Goal: Feedback & Contribution: Submit feedback/report problem

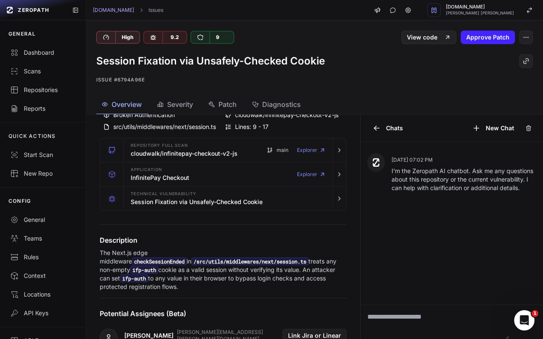
scroll to position [19, 0]
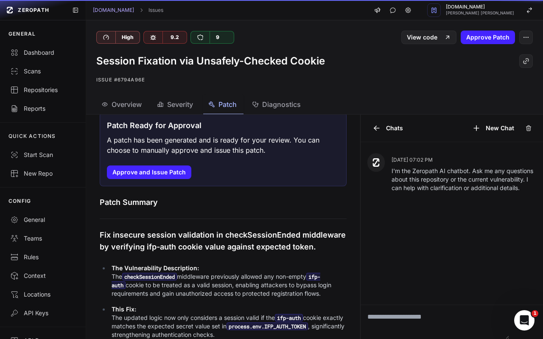
click at [227, 106] on span "Patch" at bounding box center [227, 104] width 18 height 10
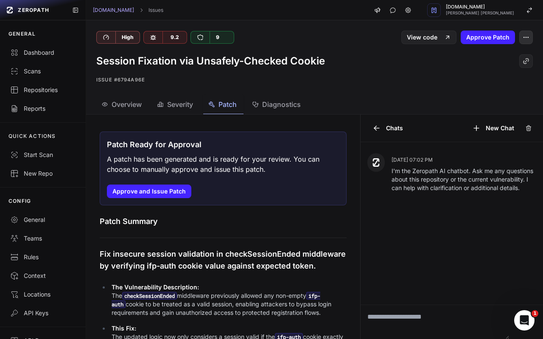
click at [528, 39] on icon "button" at bounding box center [525, 37] width 7 height 7
click at [500, 51] on div "False Positive" at bounding box center [485, 58] width 91 height 20
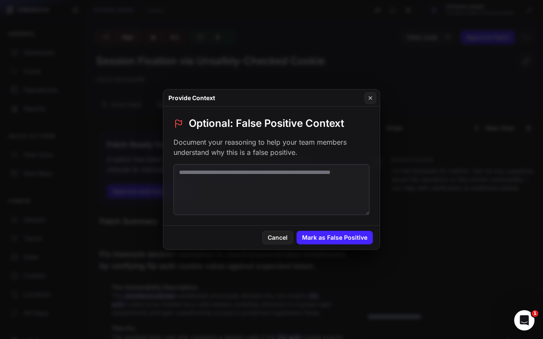
click at [291, 177] on textarea at bounding box center [271, 189] width 196 height 51
paste textarea "**********"
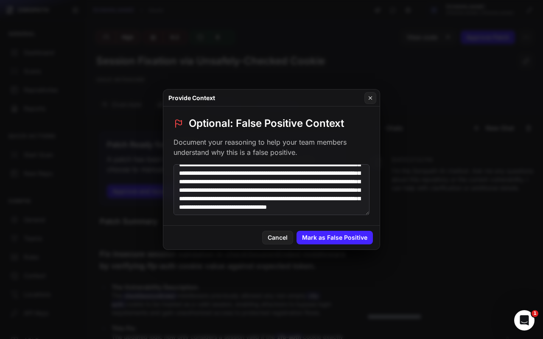
scroll to position [126, 0]
type textarea "**********"
click at [336, 241] on button "Mark as False Positive" at bounding box center [334, 238] width 76 height 14
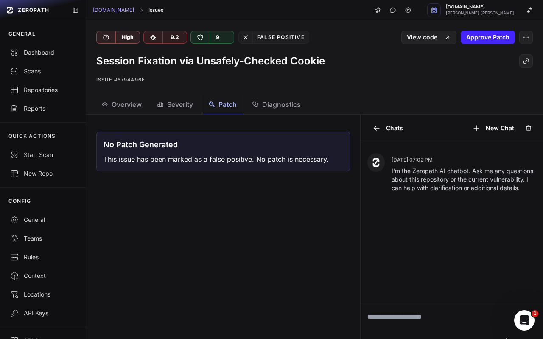
click at [148, 10] on link "Issues" at bounding box center [155, 10] width 15 height 7
click at [108, 10] on link "[DOMAIN_NAME]" at bounding box center [113, 10] width 41 height 7
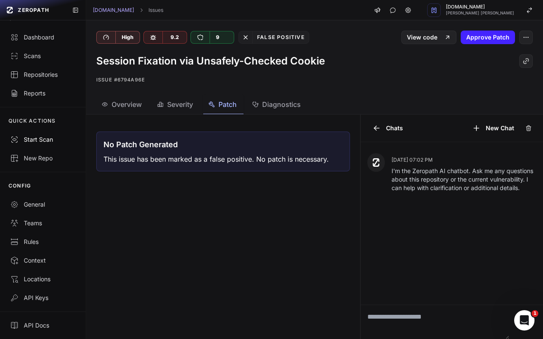
scroll to position [0, 0]
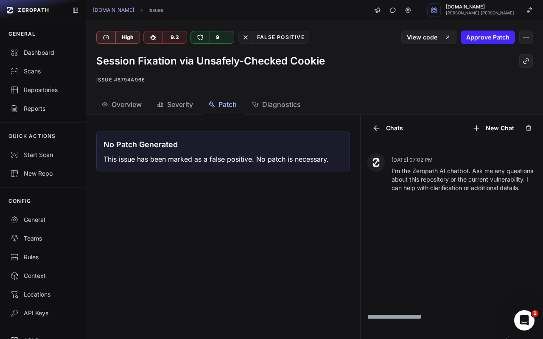
click at [133, 106] on span "Overview" at bounding box center [127, 104] width 30 height 10
click at [47, 54] on div "Dashboard" at bounding box center [42, 52] width 65 height 8
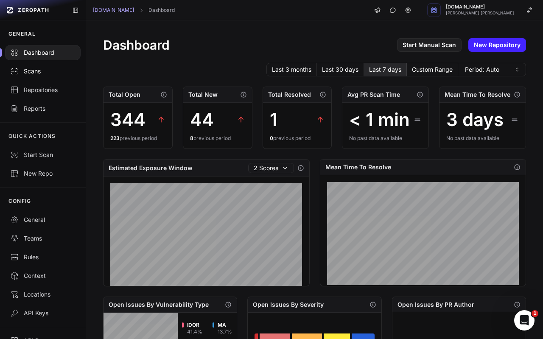
click at [39, 69] on div "Scans" at bounding box center [42, 71] width 65 height 8
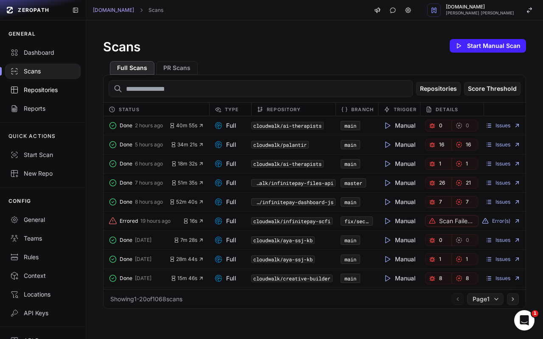
click at [54, 87] on div "Repositories" at bounding box center [42, 90] width 65 height 8
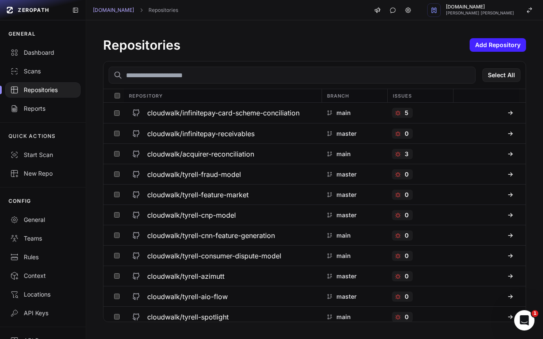
click at [163, 78] on input "text" at bounding box center [292, 75] width 367 height 17
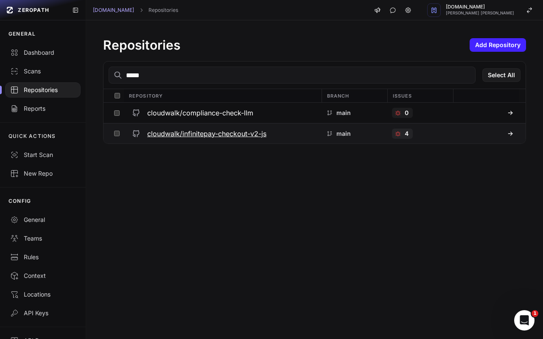
type input "*****"
click at [224, 131] on h3 "cloudwalk/infinitepay-checkout-v2-js" at bounding box center [206, 133] width 119 height 10
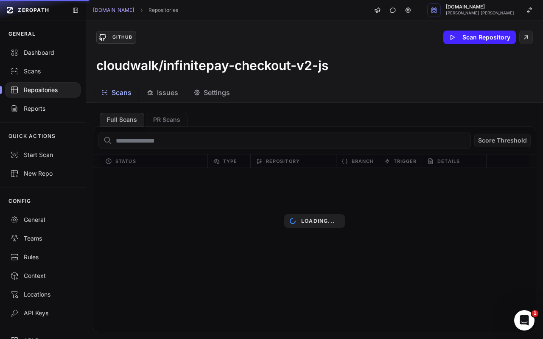
click at [169, 92] on span "Issues" at bounding box center [167, 92] width 21 height 10
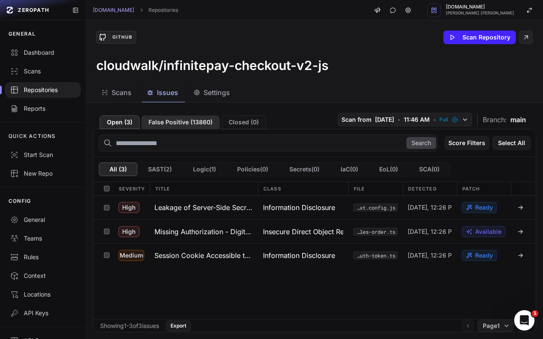
click at [179, 123] on button "False Positive ( 13860 )" at bounding box center [180, 122] width 78 height 14
click at [226, 230] on h3 "Missing Authorization - Digital Product Orders" at bounding box center [203, 231] width 98 height 10
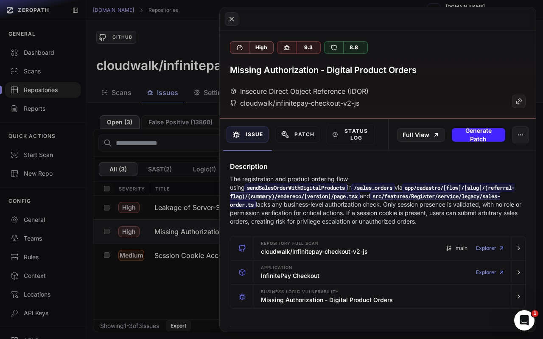
drag, startPoint x: 455, startPoint y: 220, endPoint x: 226, endPoint y: 167, distance: 234.2
click at [226, 167] on div "Description The registration and product ordering flow using sendSalesOrderWith…" at bounding box center [378, 193] width 316 height 64
copy div "Description The registration and product ordering flow using sendSalesOrderWith…"
click at [517, 101] on icon at bounding box center [519, 101] width 8 height 10
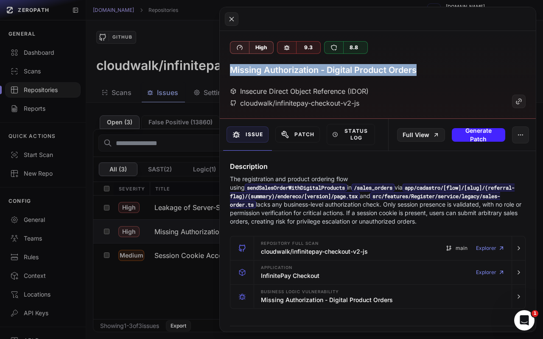
drag, startPoint x: 435, startPoint y: 70, endPoint x: 223, endPoint y: 70, distance: 211.6
click at [223, 70] on div "High 9.3 8.8 Missing Authorization - Digital Product Orders Insecure Direct Obj…" at bounding box center [378, 75] width 316 height 88
copy h3 "Missing Authorization - Digital Product Orders"
click at [516, 133] on button "button" at bounding box center [520, 134] width 17 height 17
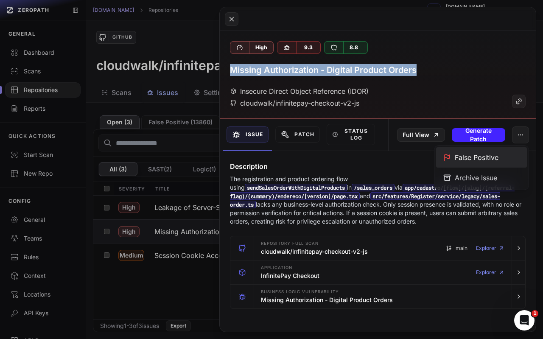
click at [495, 157] on div "False Positive" at bounding box center [481, 157] width 91 height 20
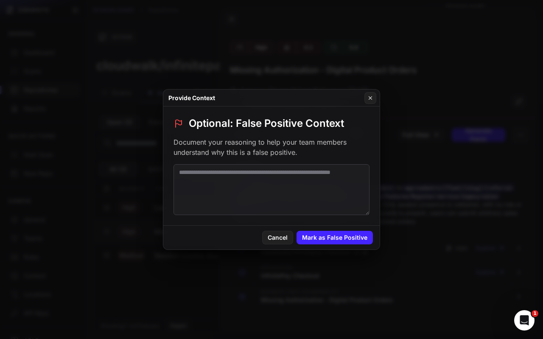
click at [289, 199] on textarea at bounding box center [271, 189] width 196 height 51
paste textarea "**********"
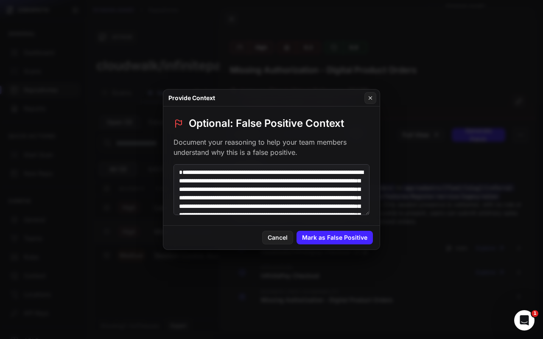
scroll to position [97, 0]
click at [265, 175] on textarea at bounding box center [271, 189] width 196 height 51
click at [303, 173] on textarea at bounding box center [271, 189] width 196 height 51
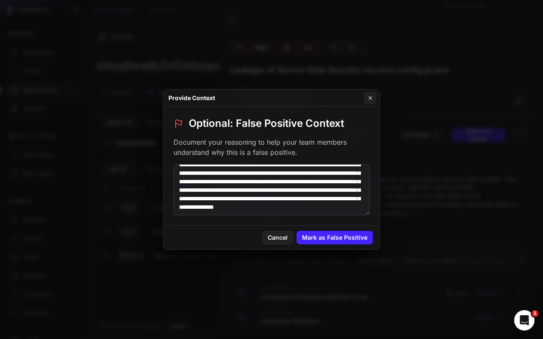
scroll to position [101, 0]
type textarea "**********"
click at [318, 240] on button "Mark as False Positive" at bounding box center [334, 238] width 76 height 14
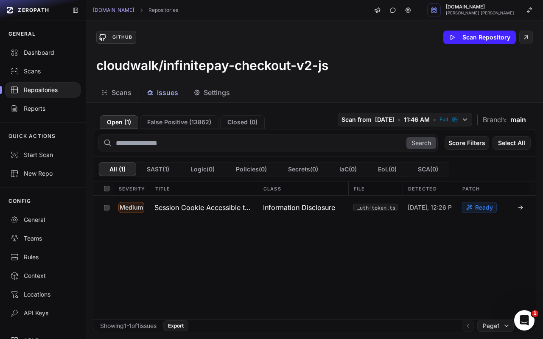
click at [165, 94] on span "Issues" at bounding box center [167, 92] width 21 height 10
